Goal: Transaction & Acquisition: Purchase product/service

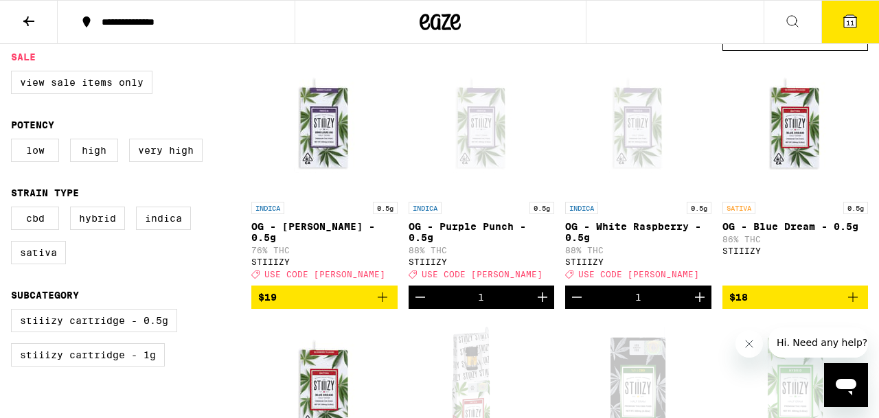
click at [846, 27] on icon at bounding box center [850, 21] width 16 height 16
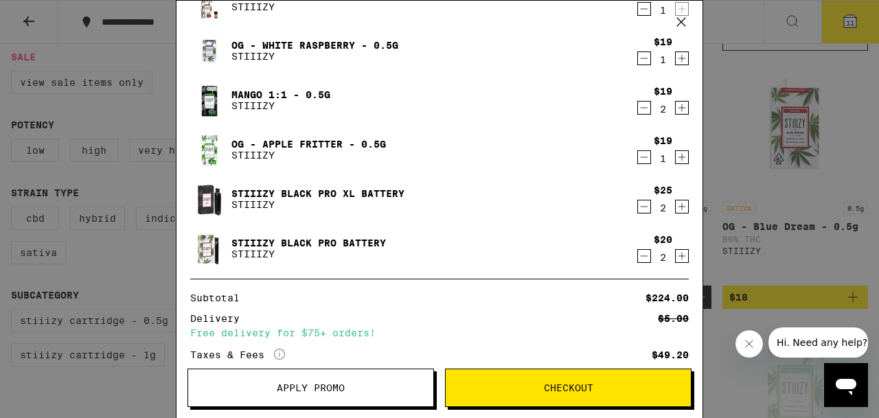
scroll to position [161, 0]
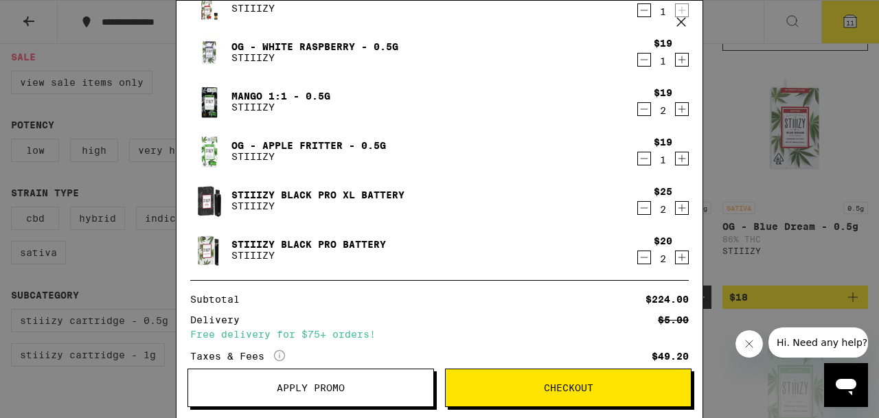
click at [646, 214] on icon "Decrement" at bounding box center [644, 208] width 12 height 16
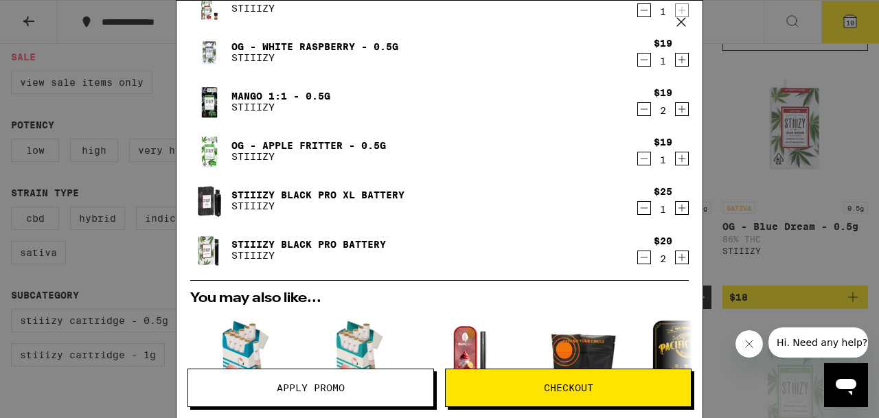
click at [642, 254] on icon "Decrement" at bounding box center [644, 257] width 12 height 16
click at [646, 256] on icon "Decrement" at bounding box center [644, 257] width 12 height 16
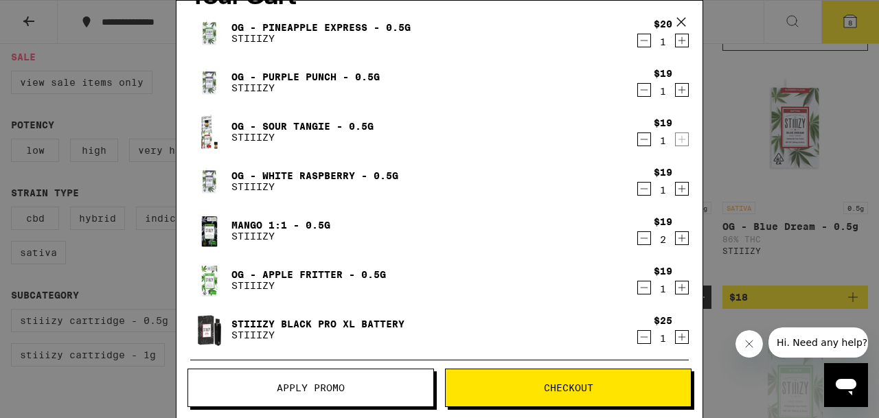
scroll to position [0, 0]
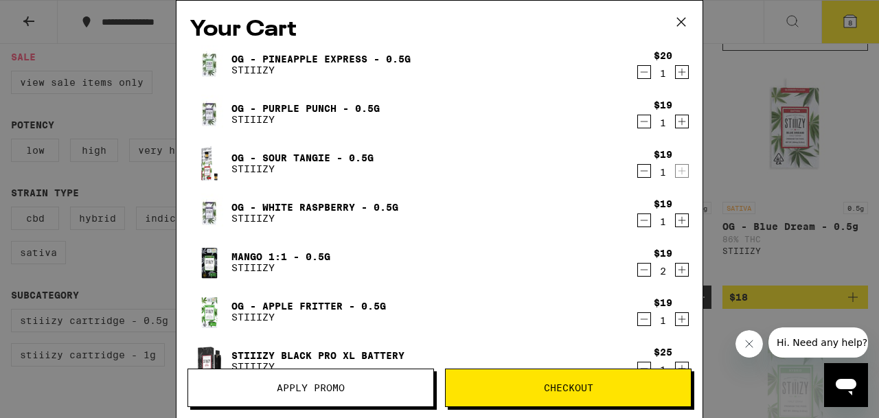
click at [686, 25] on icon at bounding box center [681, 22] width 21 height 21
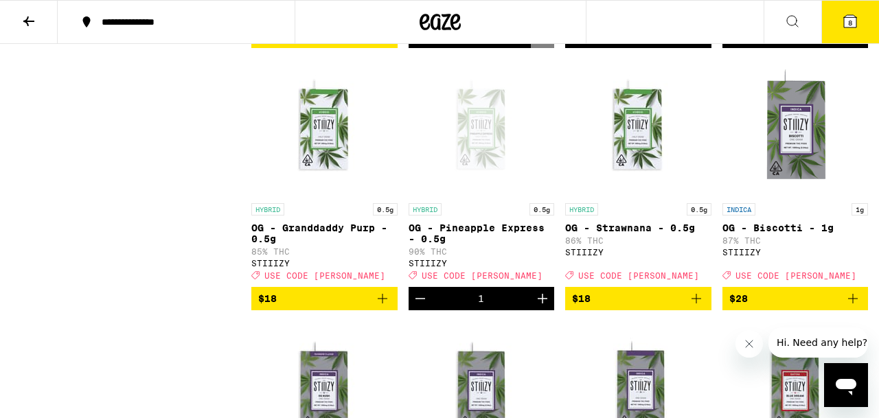
scroll to position [667, 0]
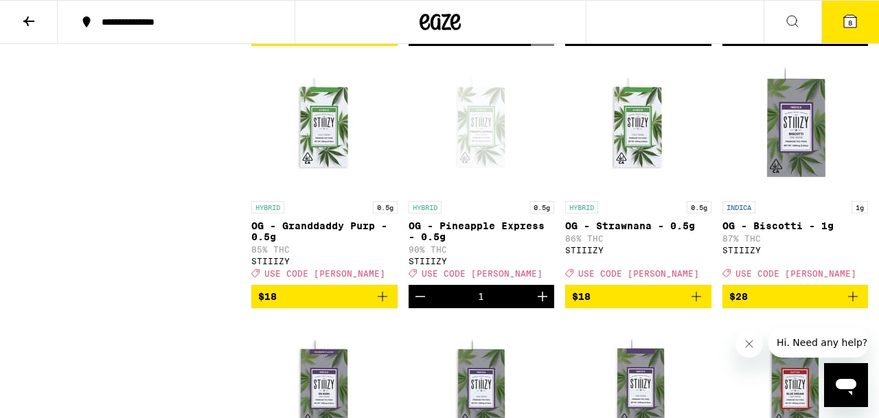
click at [694, 302] on icon "Add to bag" at bounding box center [697, 297] width 10 height 10
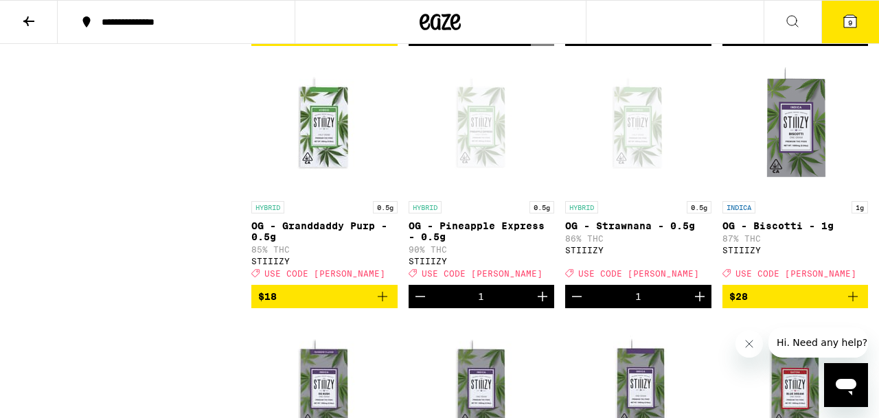
click at [850, 19] on span "9" at bounding box center [850, 23] width 4 height 8
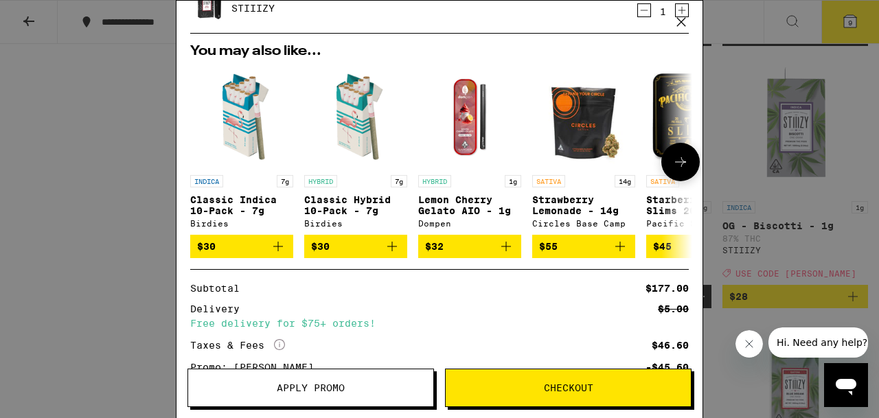
scroll to position [519, 0]
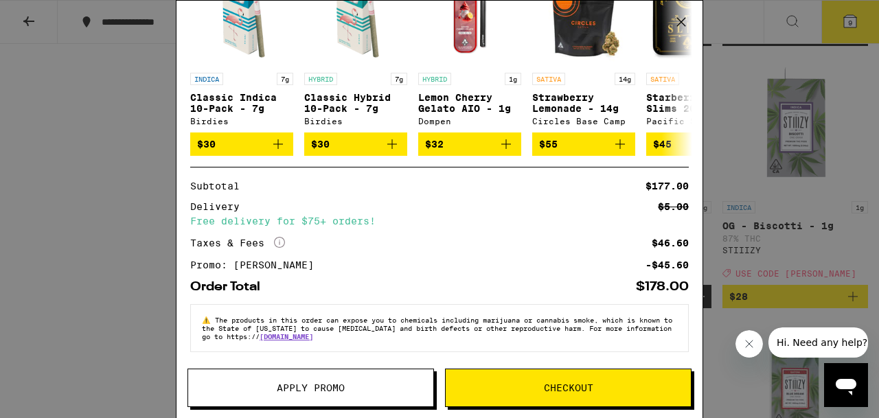
click at [574, 389] on span "Checkout" at bounding box center [568, 388] width 49 height 10
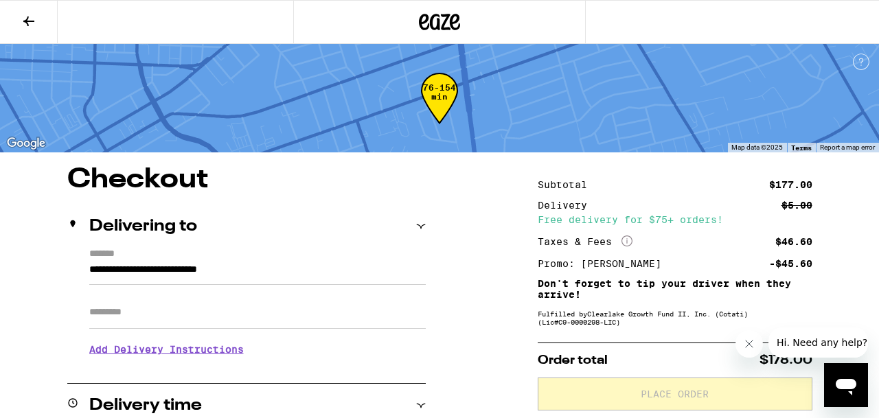
click at [117, 318] on input "Apt/Suite" at bounding box center [257, 312] width 337 height 33
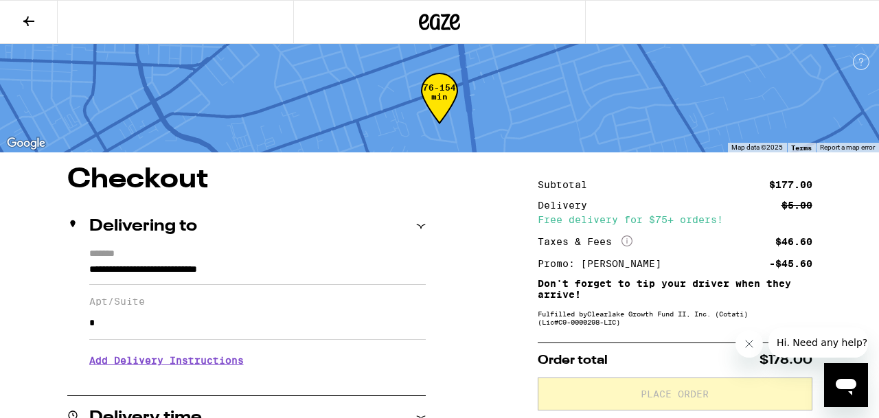
type input "*"
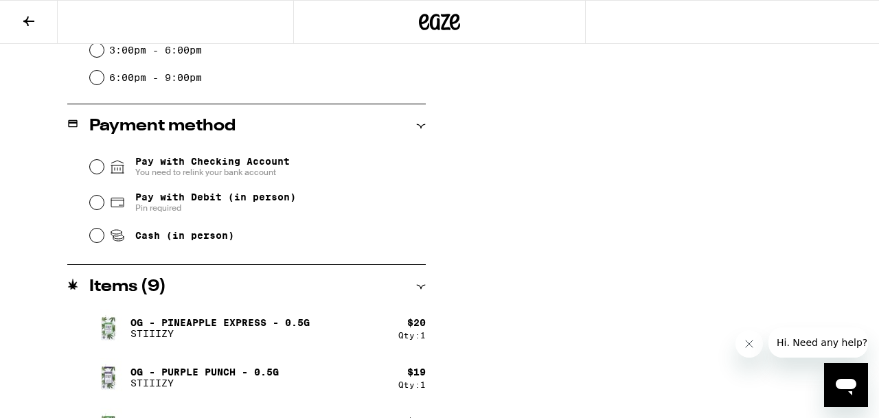
scroll to position [530, 0]
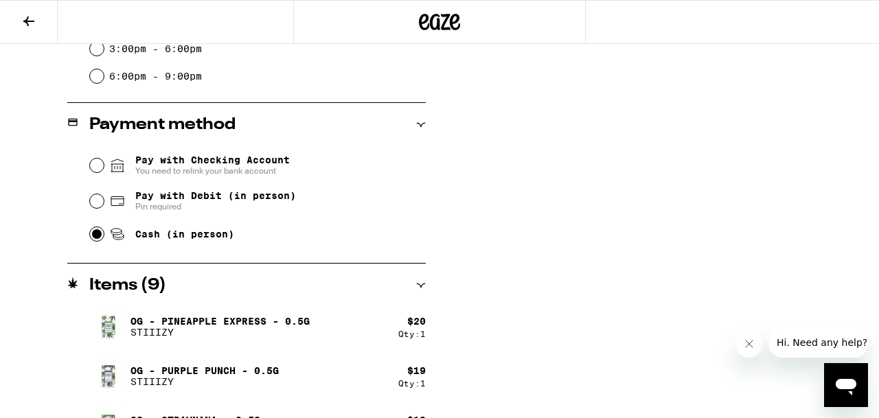
click at [98, 238] on input "Cash (in person)" at bounding box center [97, 234] width 14 height 14
radio input "true"
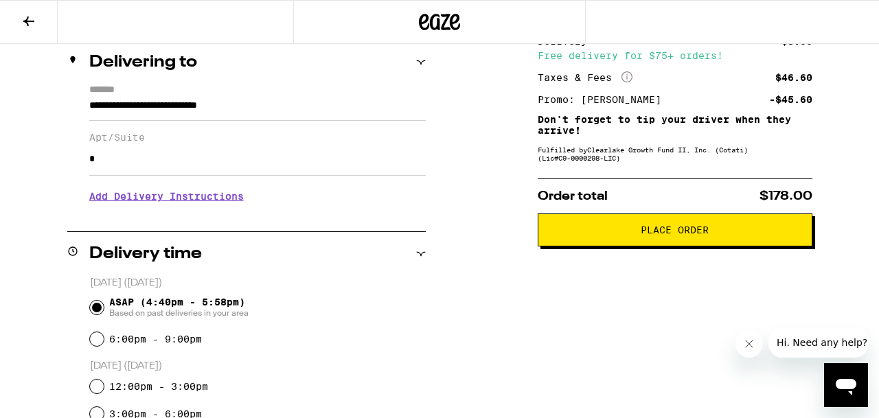
scroll to position [167, 0]
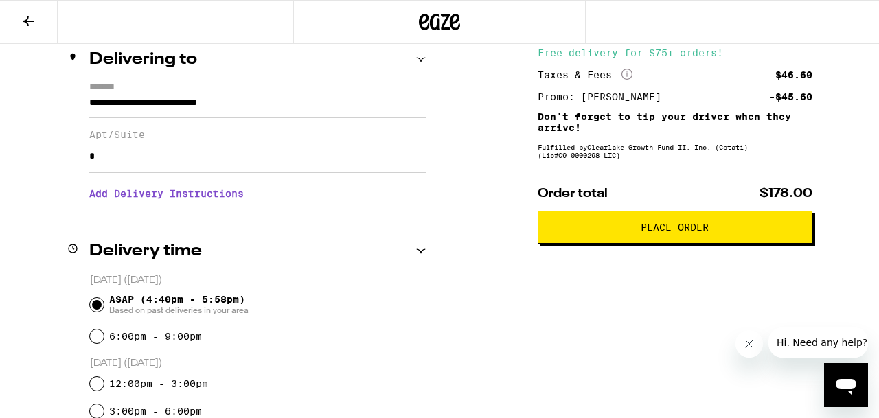
click at [666, 232] on span "Place Order" at bounding box center [675, 228] width 68 height 10
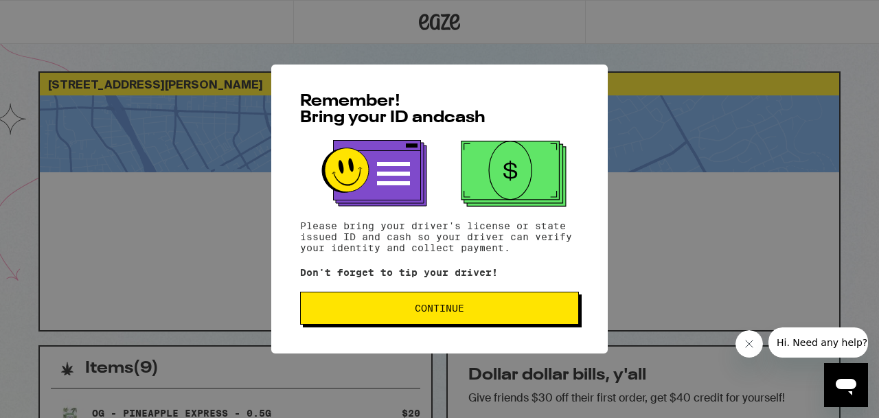
click at [469, 313] on span "Continue" at bounding box center [440, 309] width 256 height 10
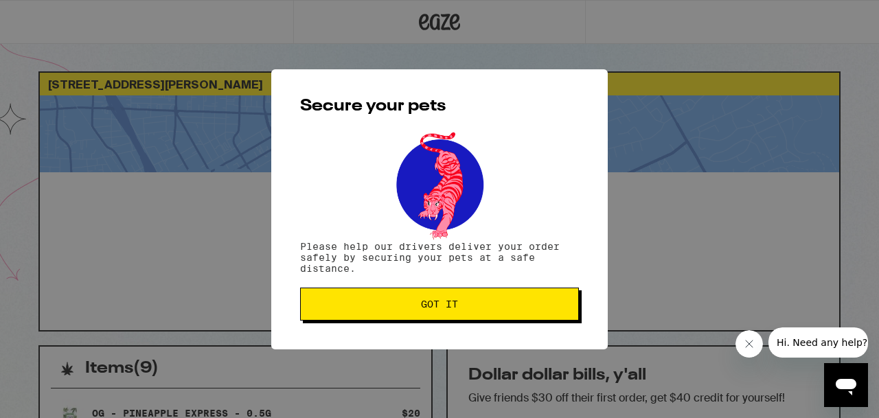
click at [469, 313] on button "Got it" at bounding box center [439, 304] width 279 height 33
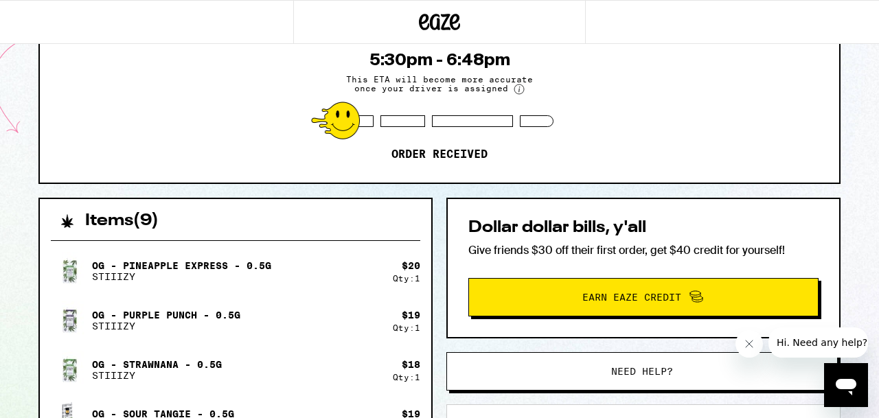
scroll to position [152, 0]
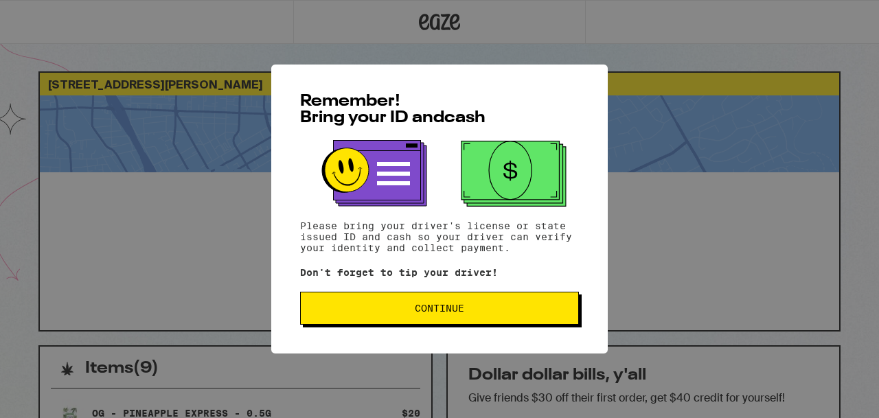
click at [385, 317] on button "Continue" at bounding box center [439, 308] width 279 height 33
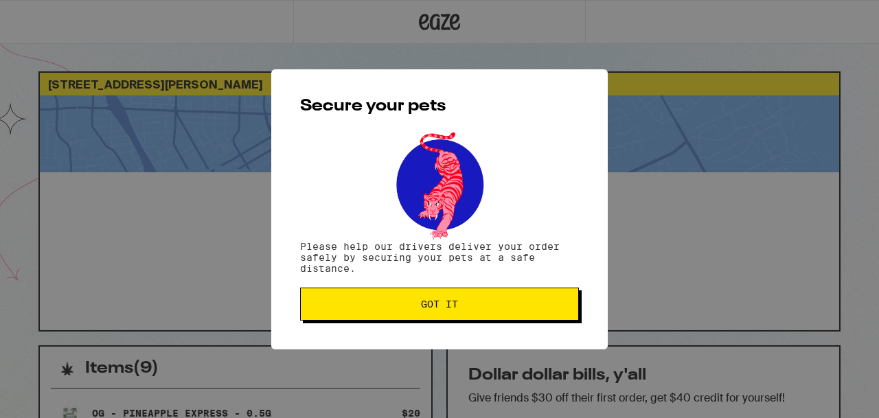
click at [385, 317] on button "Got it" at bounding box center [439, 304] width 279 height 33
